Goal: Information Seeking & Learning: Check status

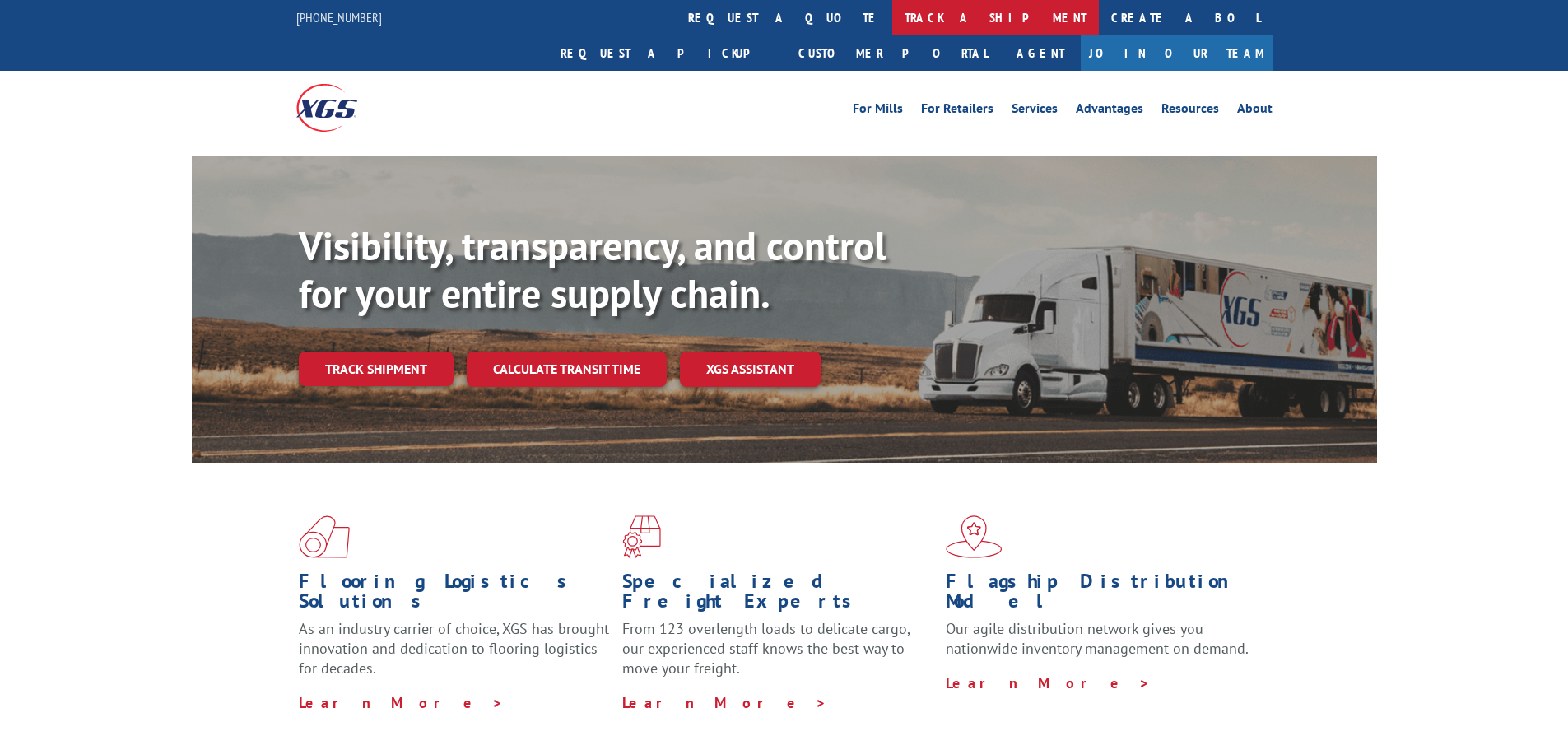
click at [892, 27] on link "track a shipment" at bounding box center [995, 17] width 207 height 36
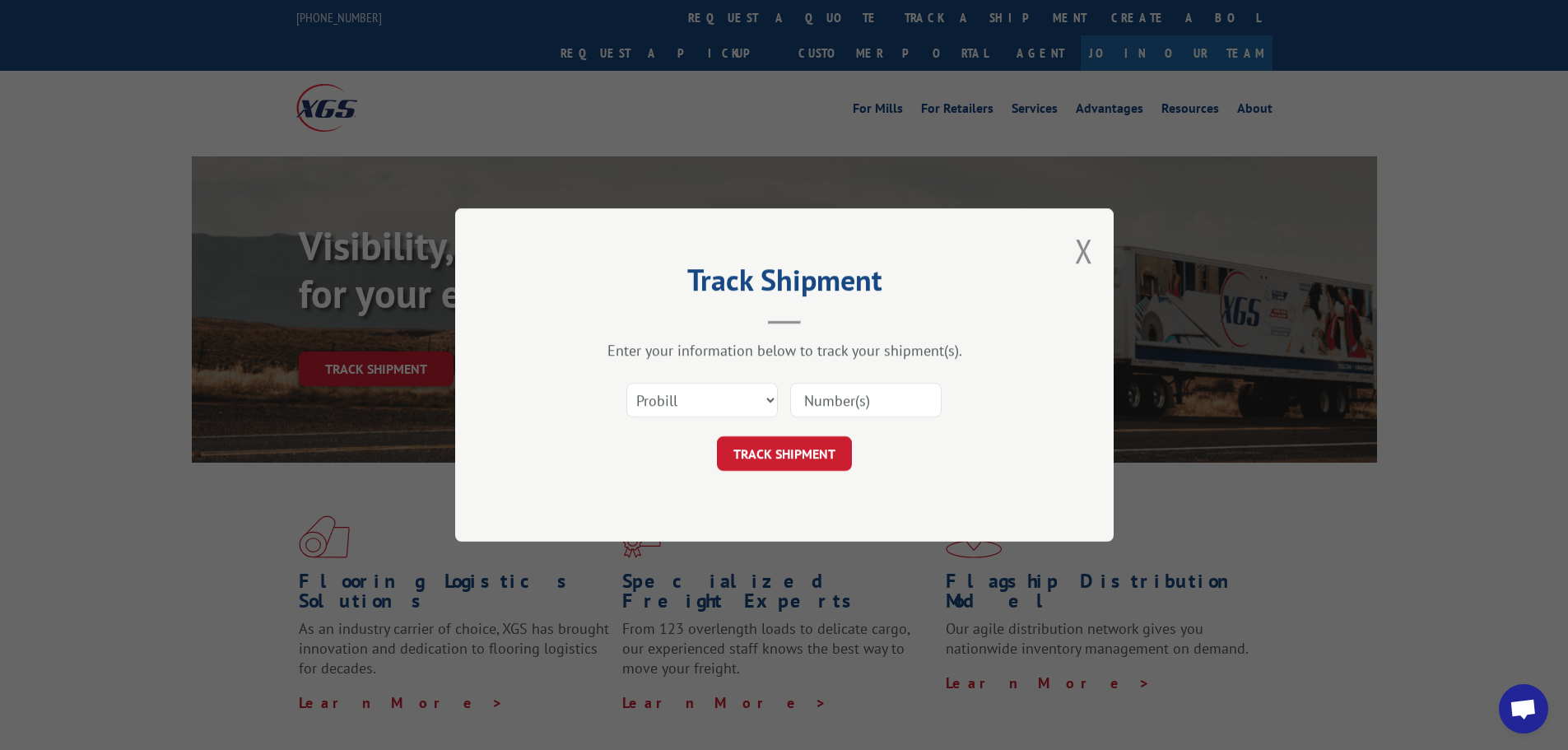
click at [836, 392] on input at bounding box center [865, 400] width 151 height 35
paste input "00106367380761712604"
type input "00106367380761712604"
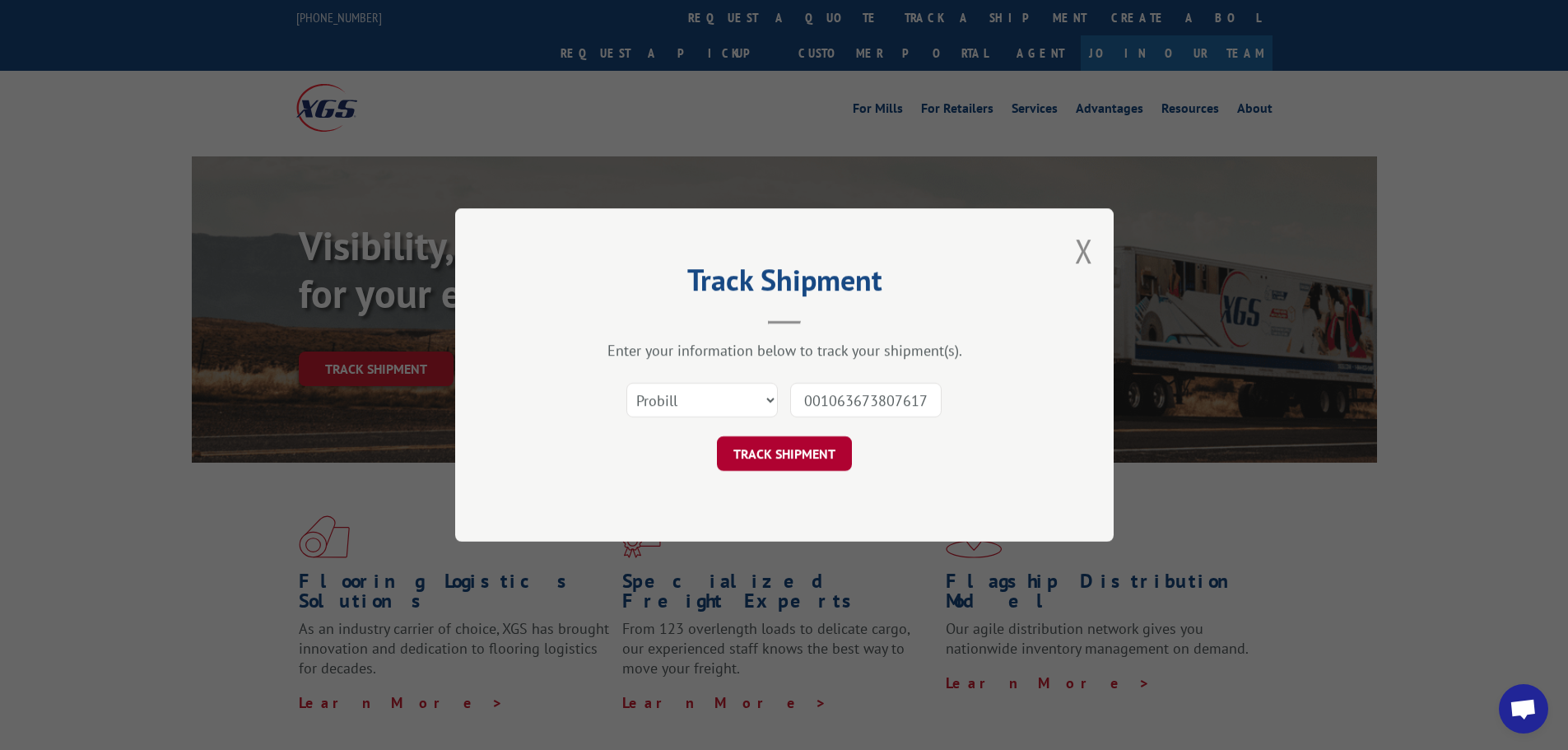
click at [806, 452] on button "TRACK SHIPMENT" at bounding box center [784, 454] width 135 height 35
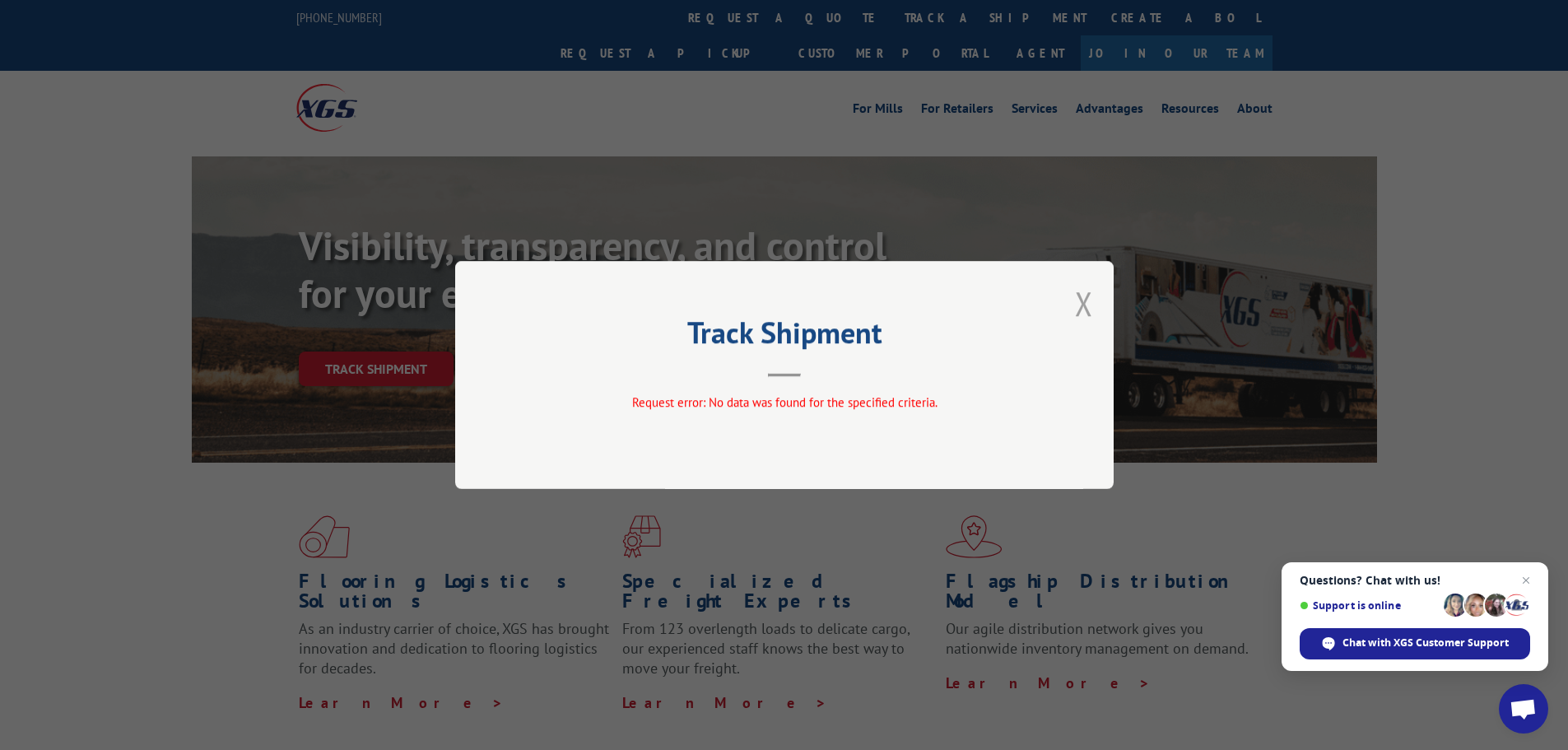
click at [1084, 300] on button "Close modal" at bounding box center [1084, 303] width 18 height 43
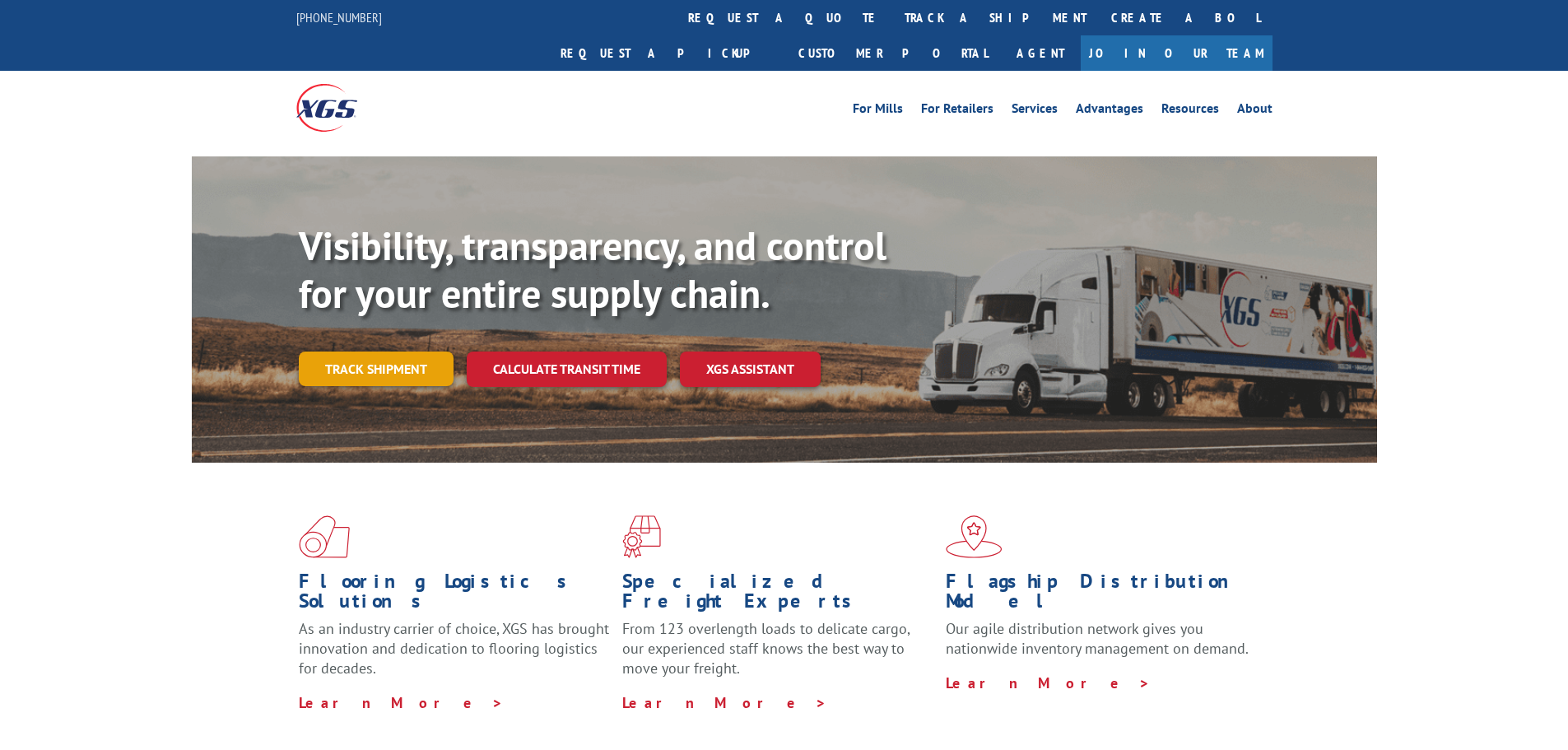
click at [374, 352] on link "Track shipment" at bounding box center [376, 369] width 155 height 35
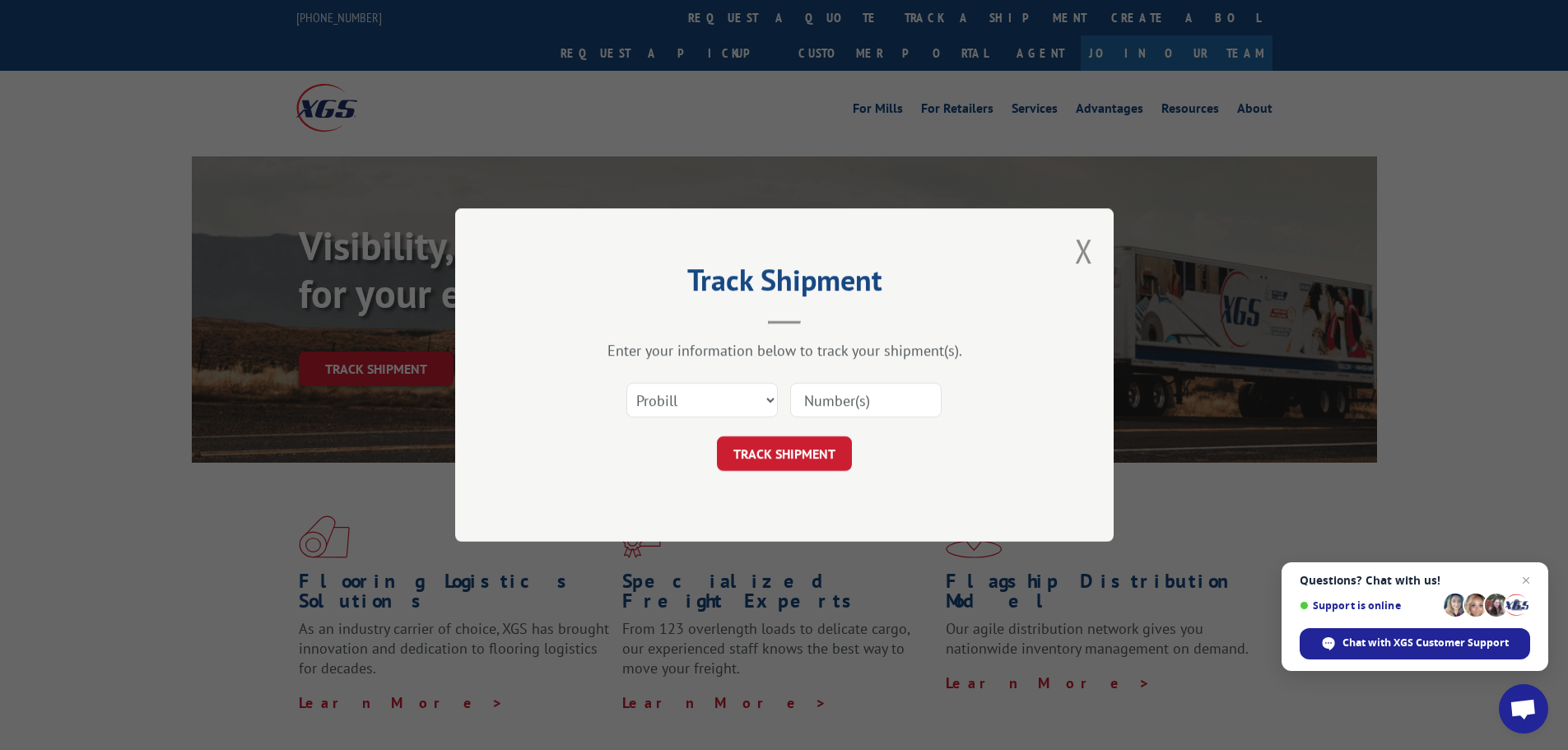
click at [824, 392] on input at bounding box center [865, 400] width 151 height 35
paste input "556909232"
type input "556909232"
click at [797, 458] on button "TRACK SHIPMENT" at bounding box center [784, 454] width 135 height 35
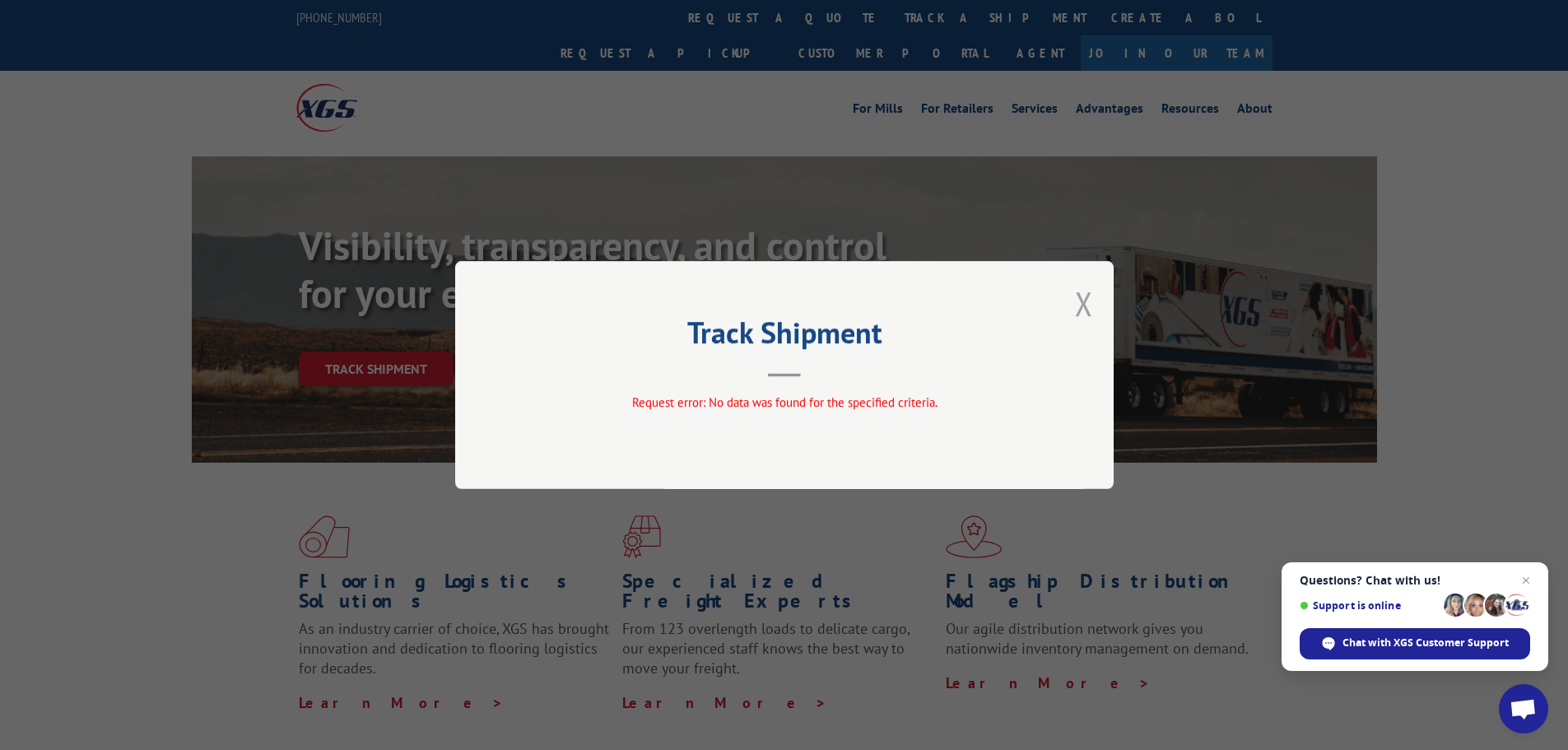
click at [1085, 299] on button "Close modal" at bounding box center [1084, 303] width 18 height 43
